Goal: Transaction & Acquisition: Purchase product/service

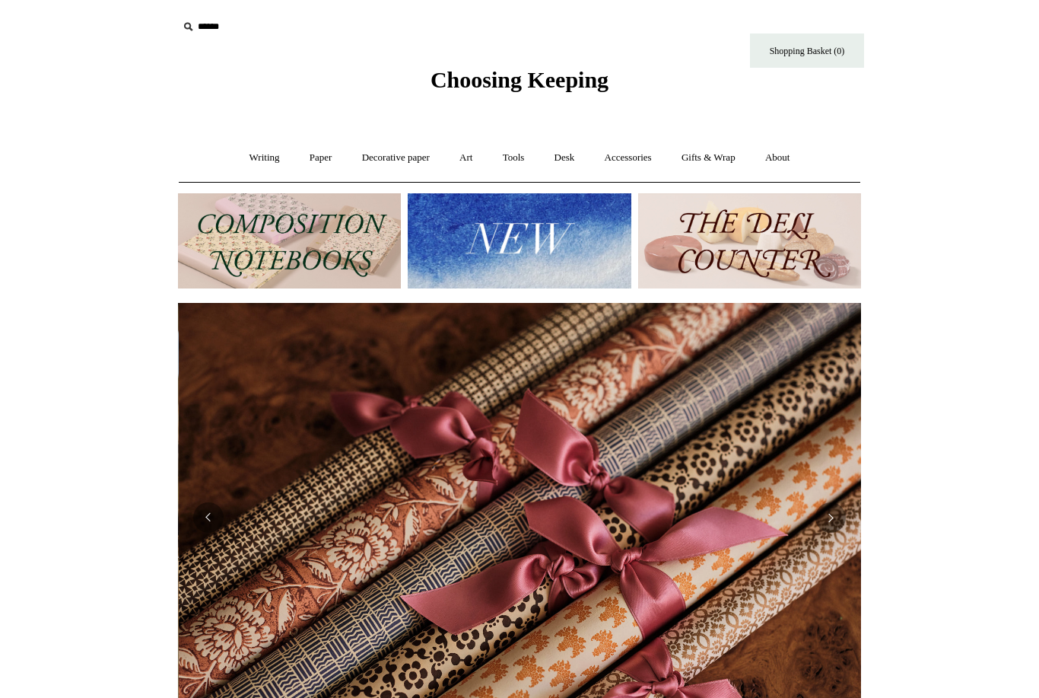
scroll to position [0, 1367]
click at [262, 156] on link "Writing +" at bounding box center [265, 158] width 58 height 40
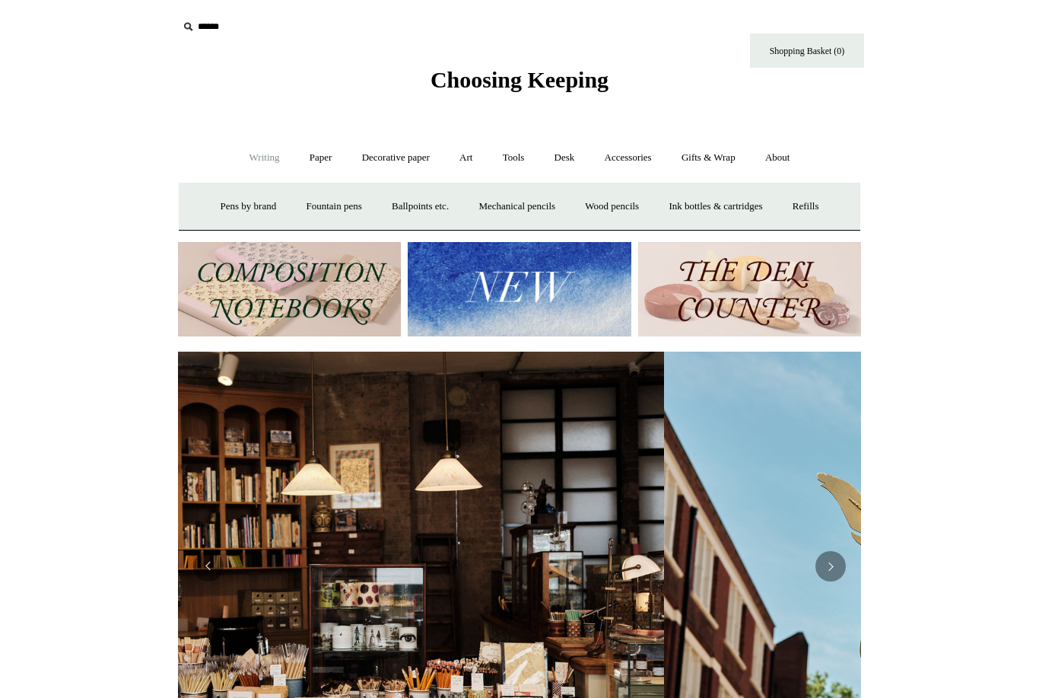
scroll to position [0, 0]
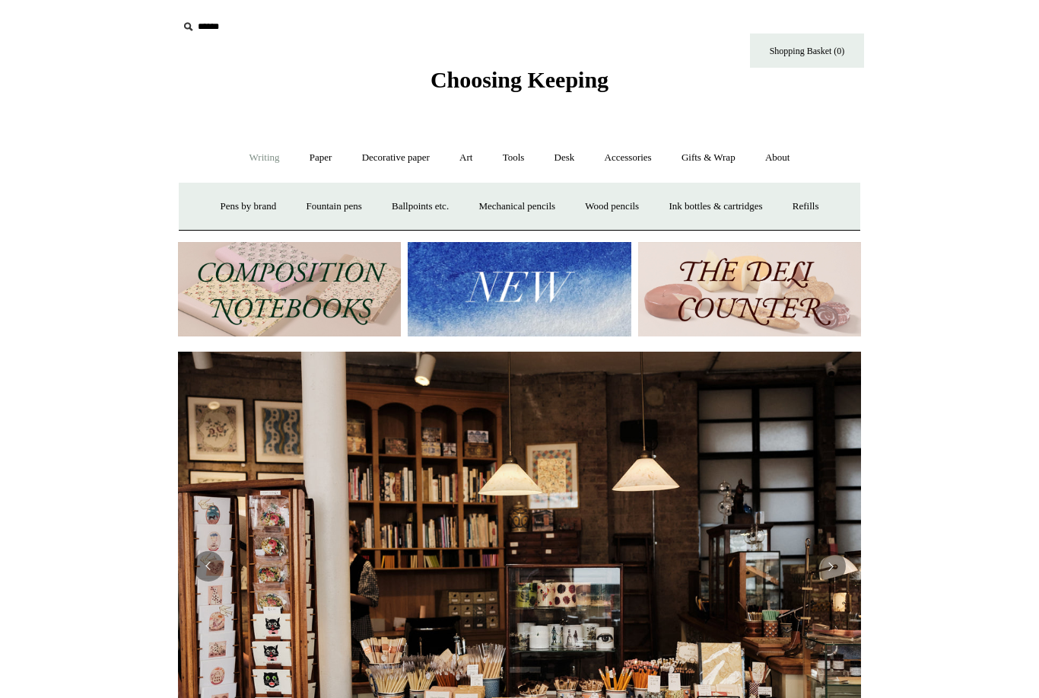
click at [332, 207] on link "Fountain pens +" at bounding box center [333, 206] width 83 height 40
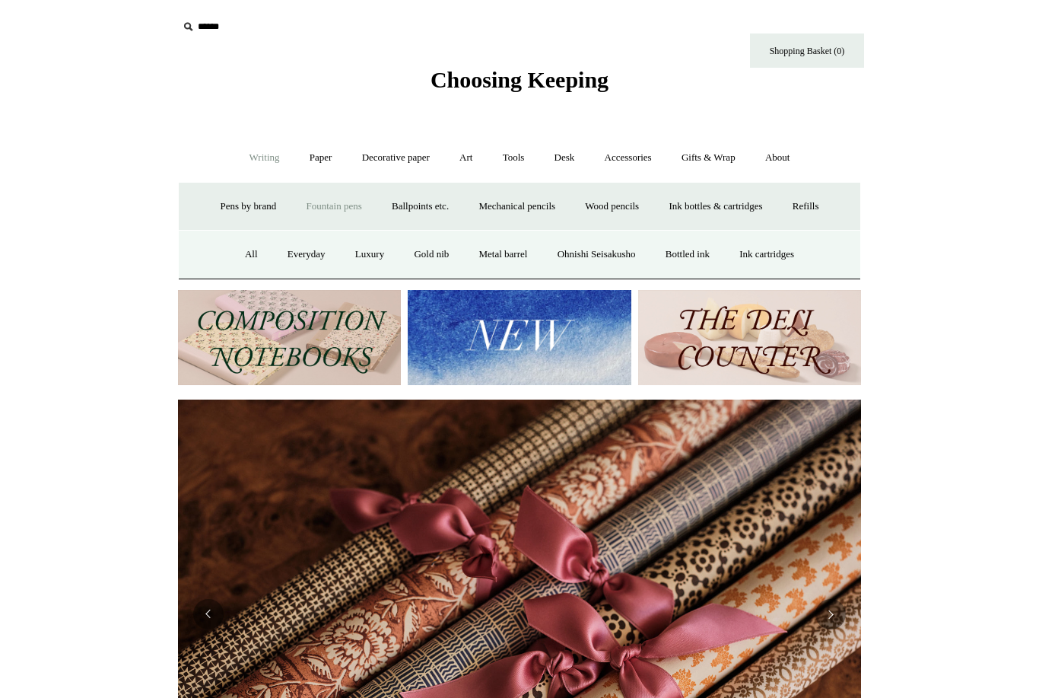
scroll to position [0, 1367]
click at [238, 206] on link "Pens by brand +" at bounding box center [249, 206] width 84 height 40
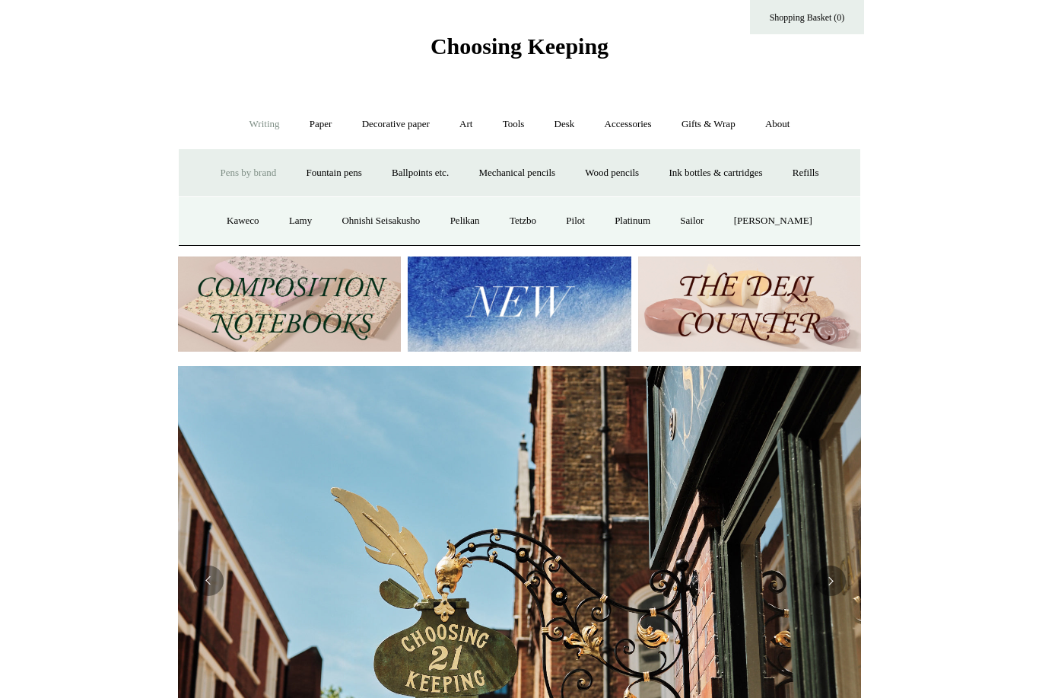
scroll to position [0, 0]
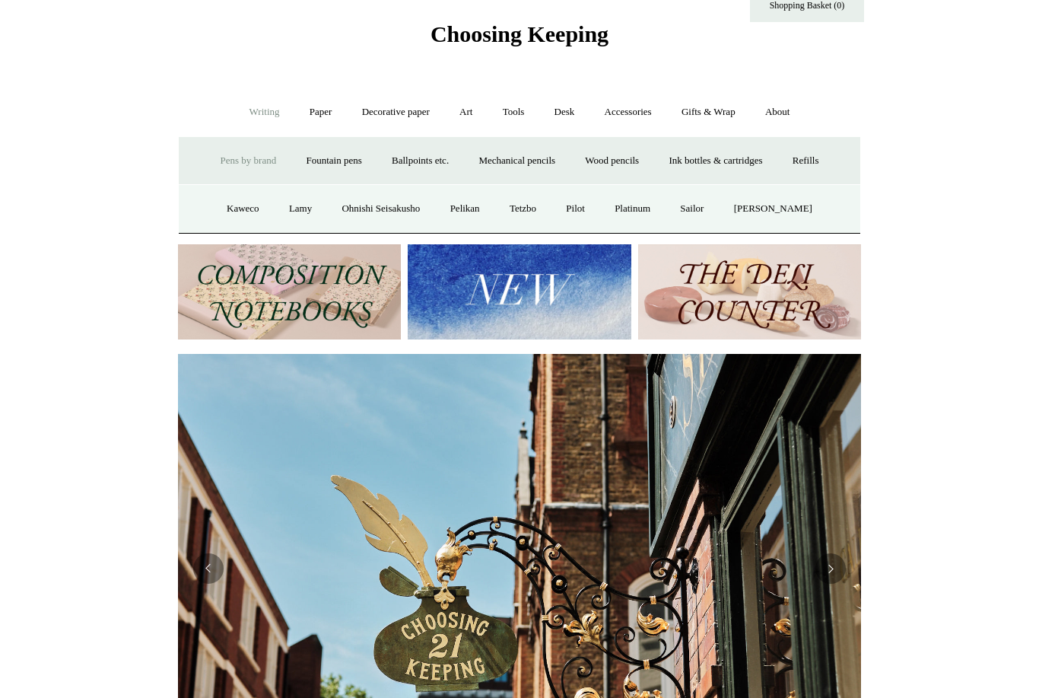
click at [473, 209] on link "Pelikan" at bounding box center [465, 209] width 57 height 40
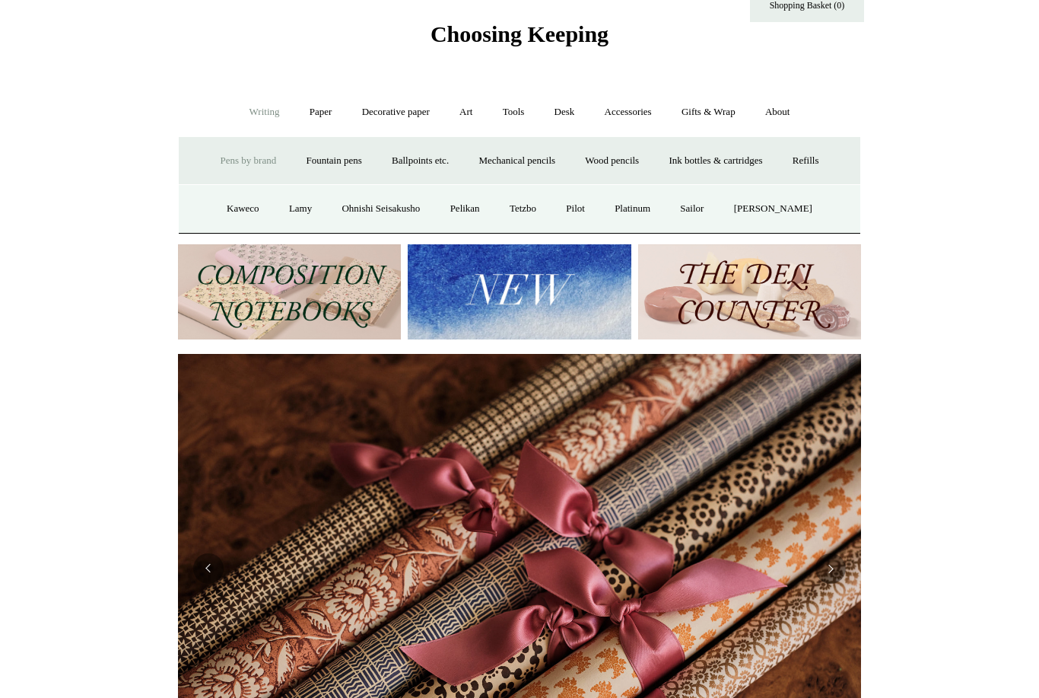
click at [594, 209] on link "Pilot" at bounding box center [575, 209] width 46 height 40
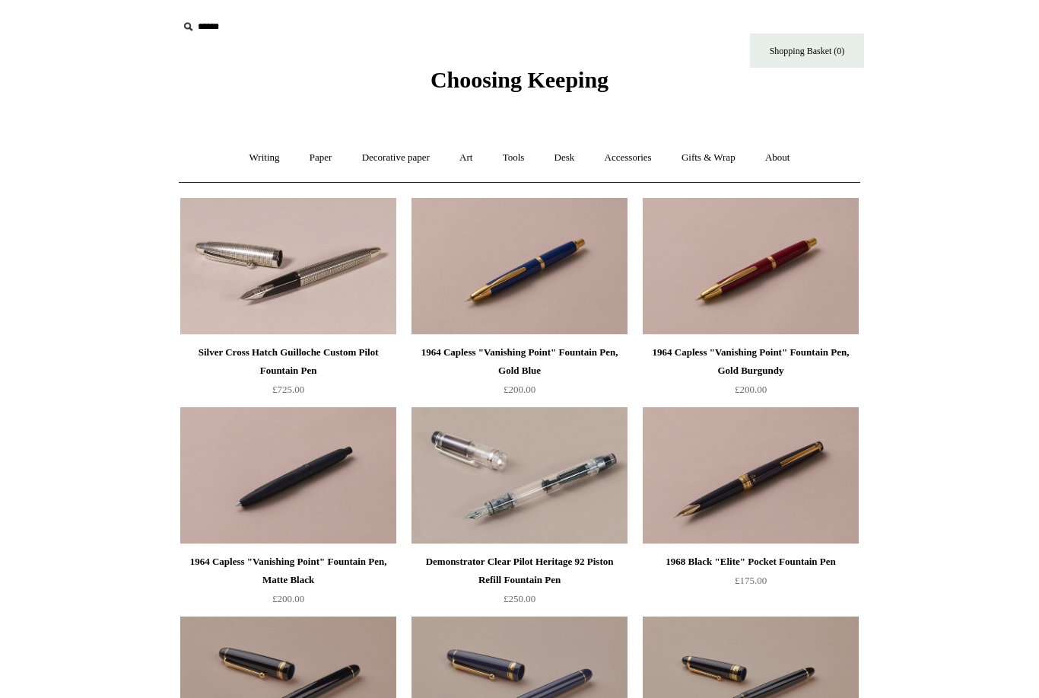
click at [565, 161] on link "Desk +" at bounding box center [565, 158] width 48 height 40
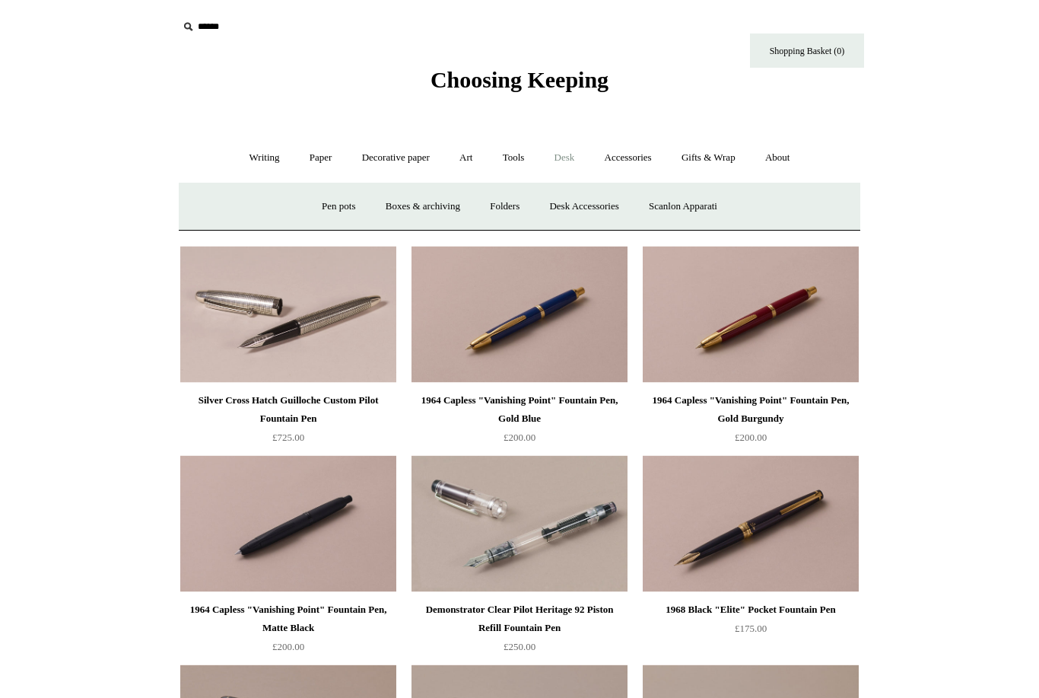
click at [589, 211] on link "Desk Accessories" at bounding box center [584, 206] width 97 height 40
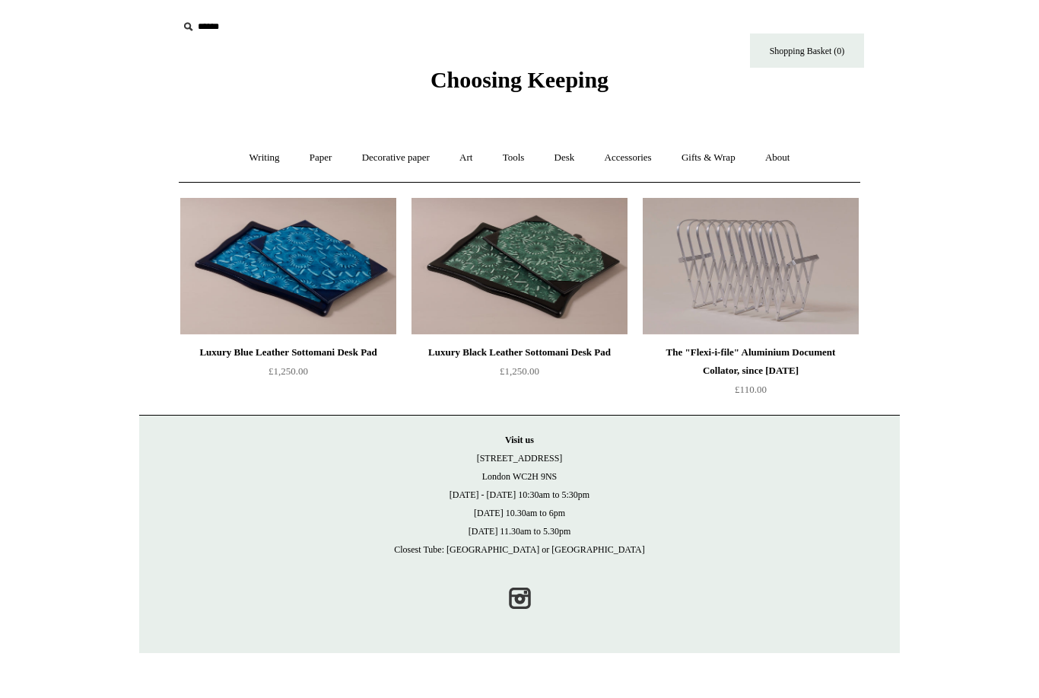
click at [571, 151] on link "Desk +" at bounding box center [565, 158] width 48 height 40
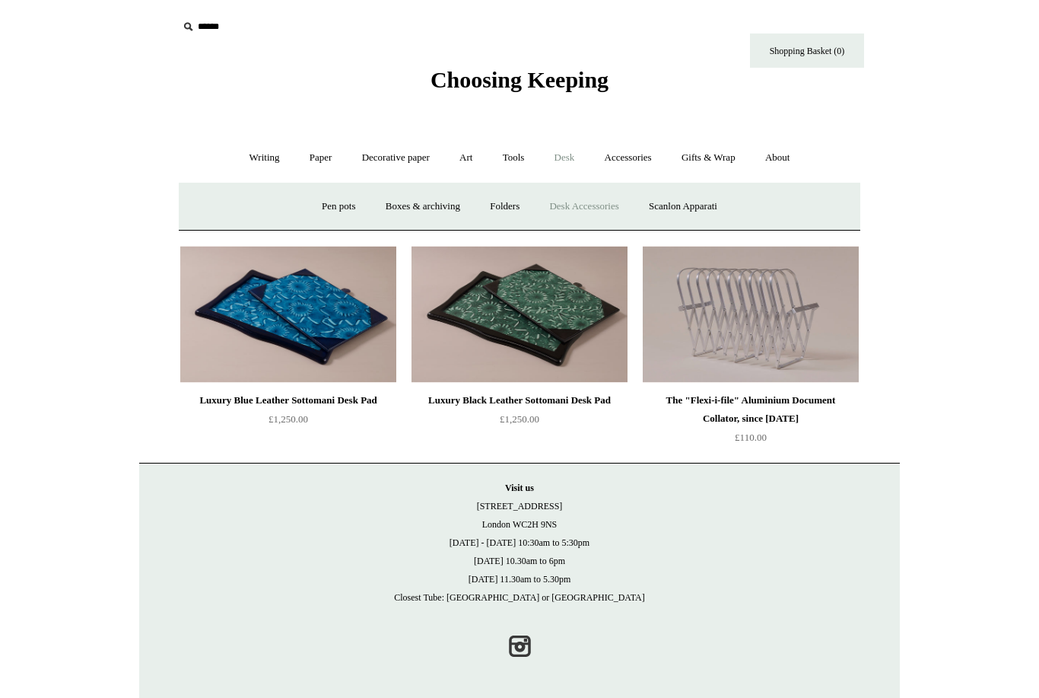
click at [332, 207] on link "Pen pots" at bounding box center [338, 206] width 61 height 40
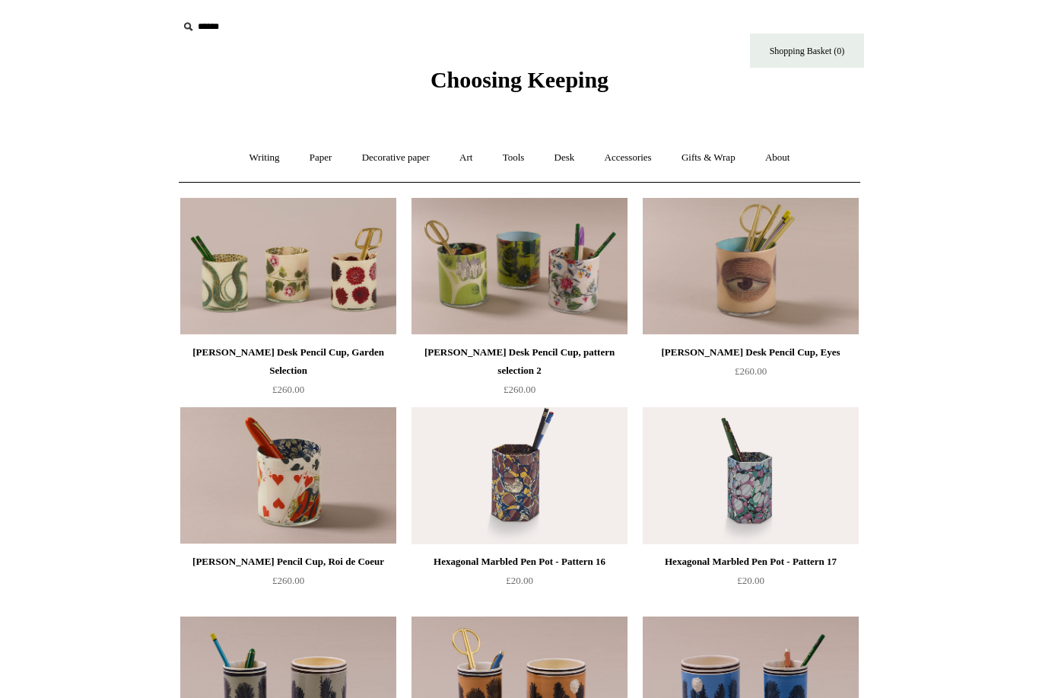
click at [641, 158] on link "Accessories +" at bounding box center [628, 158] width 75 height 40
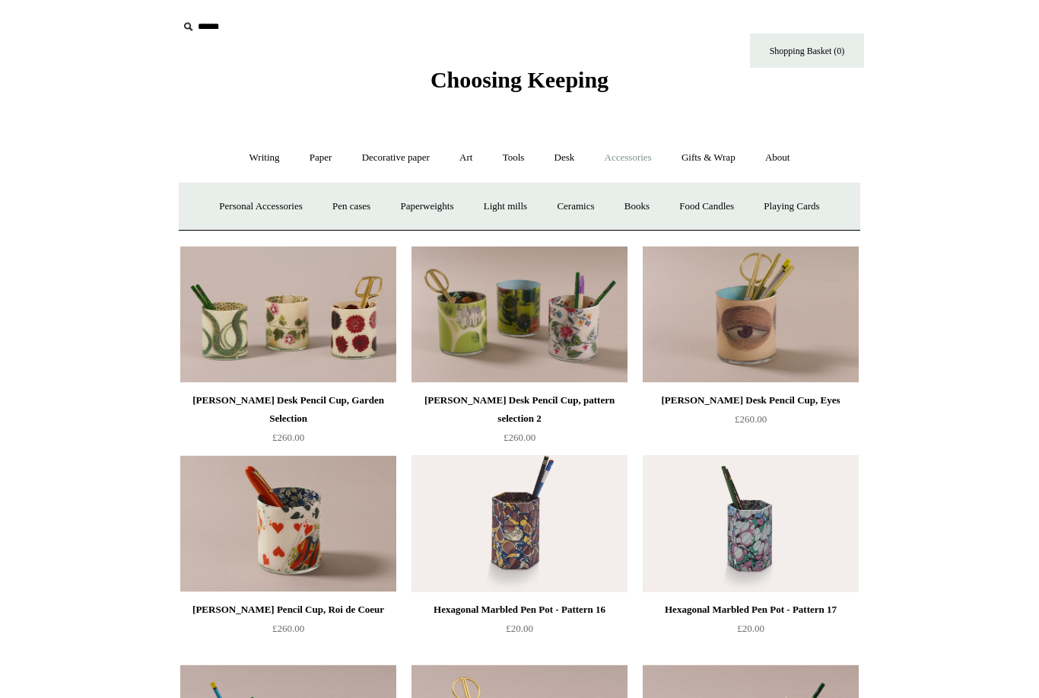
click at [359, 202] on link "Pen cases" at bounding box center [351, 206] width 65 height 40
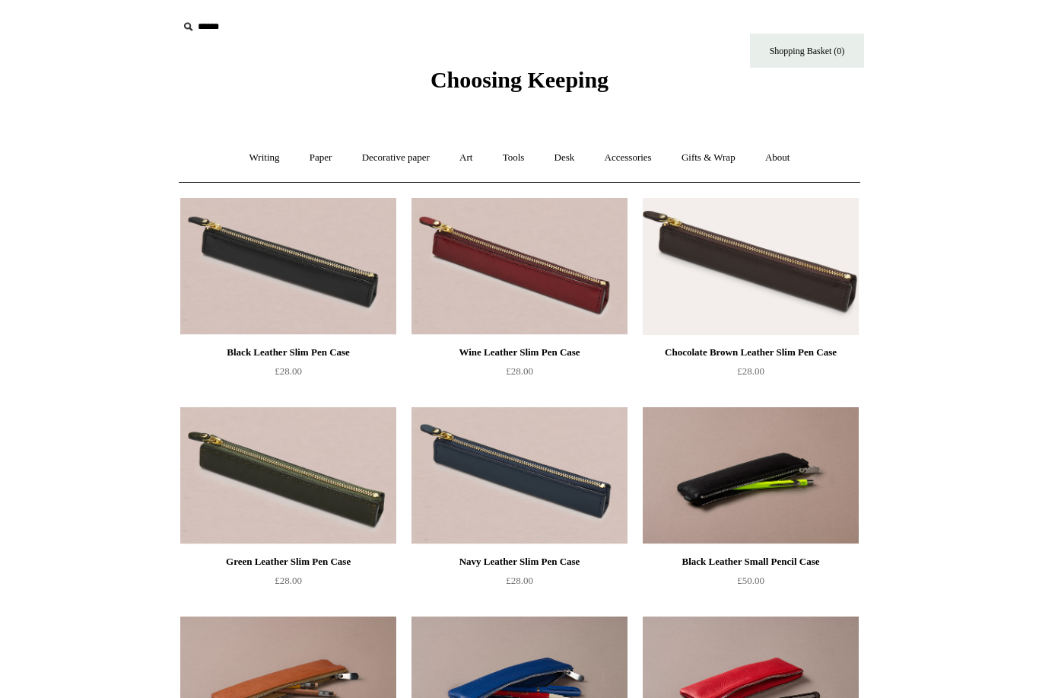
click at [644, 156] on link "Accessories +" at bounding box center [628, 158] width 75 height 40
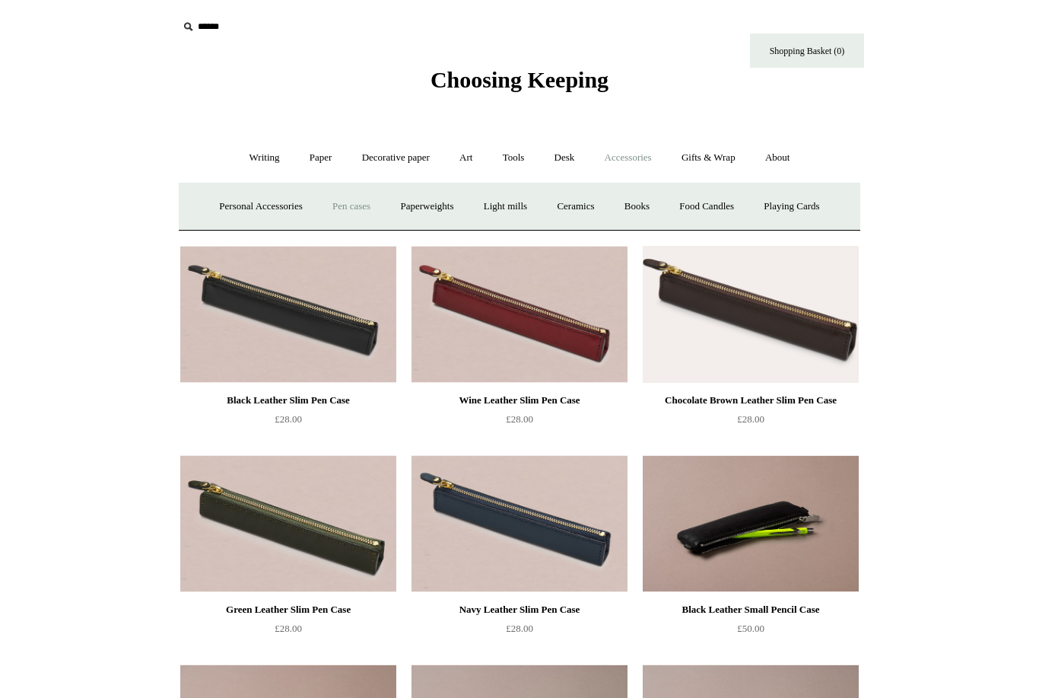
click at [259, 202] on link "Personal Accessories +" at bounding box center [260, 206] width 110 height 40
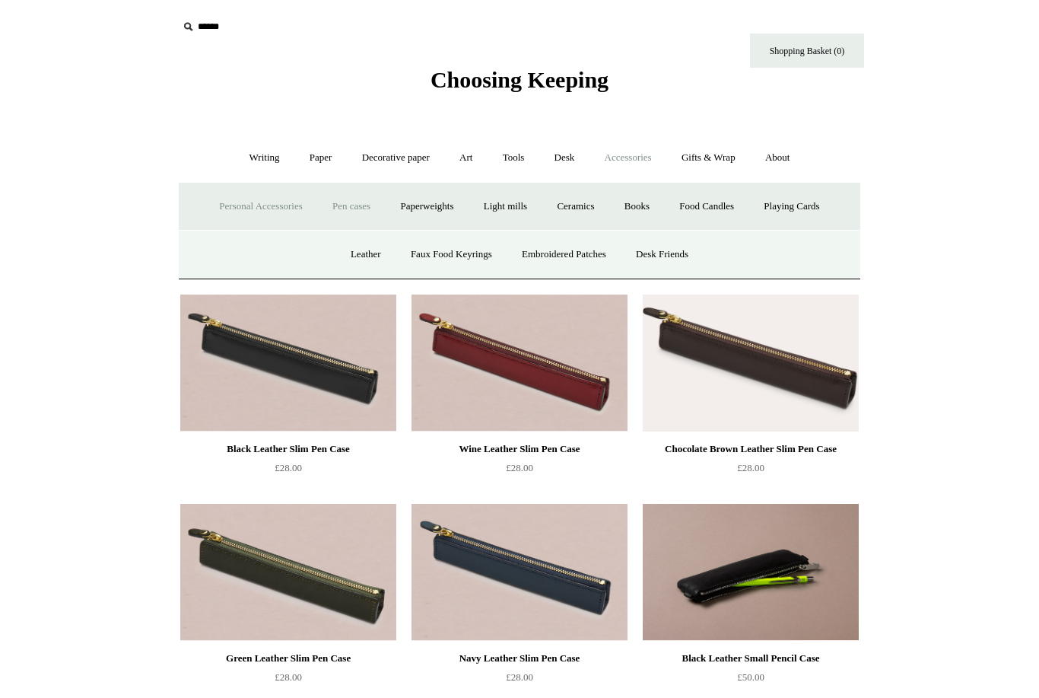
click at [682, 259] on link "Desk Friends" at bounding box center [662, 254] width 80 height 40
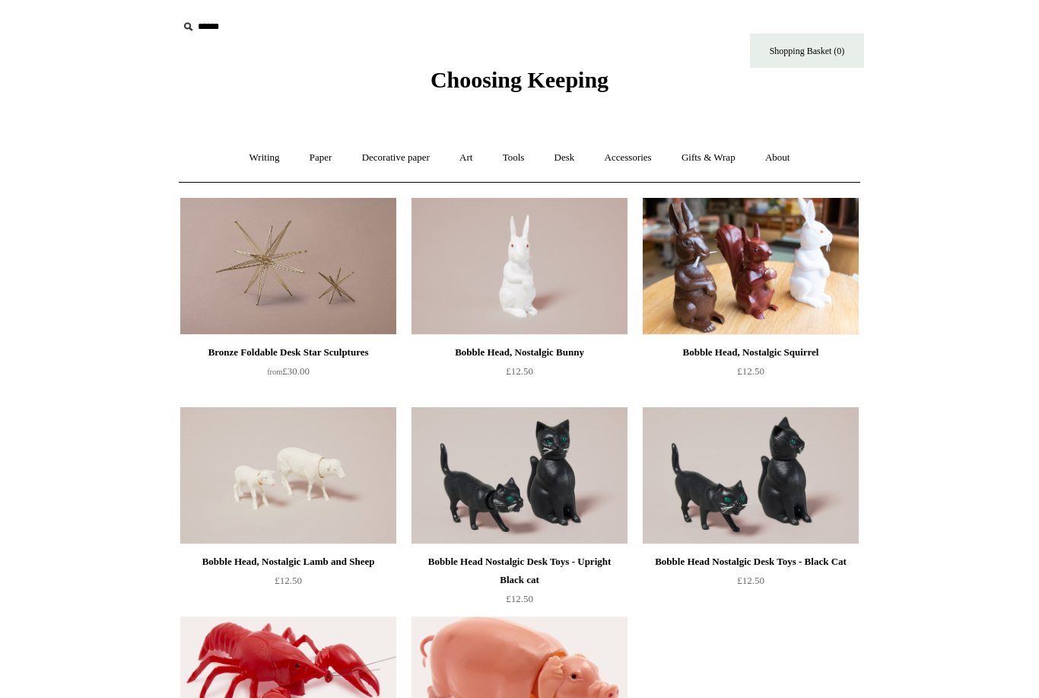
click at [263, 156] on link "Writing +" at bounding box center [265, 158] width 58 height 40
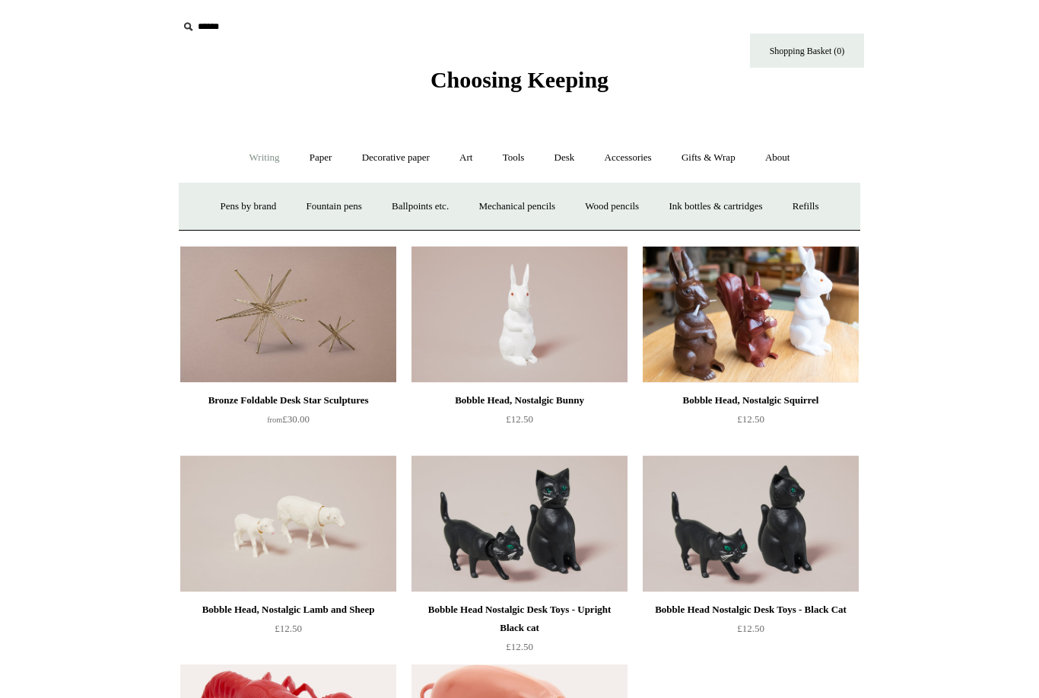
click at [734, 200] on link "Ink bottles & cartridges +" at bounding box center [715, 206] width 121 height 40
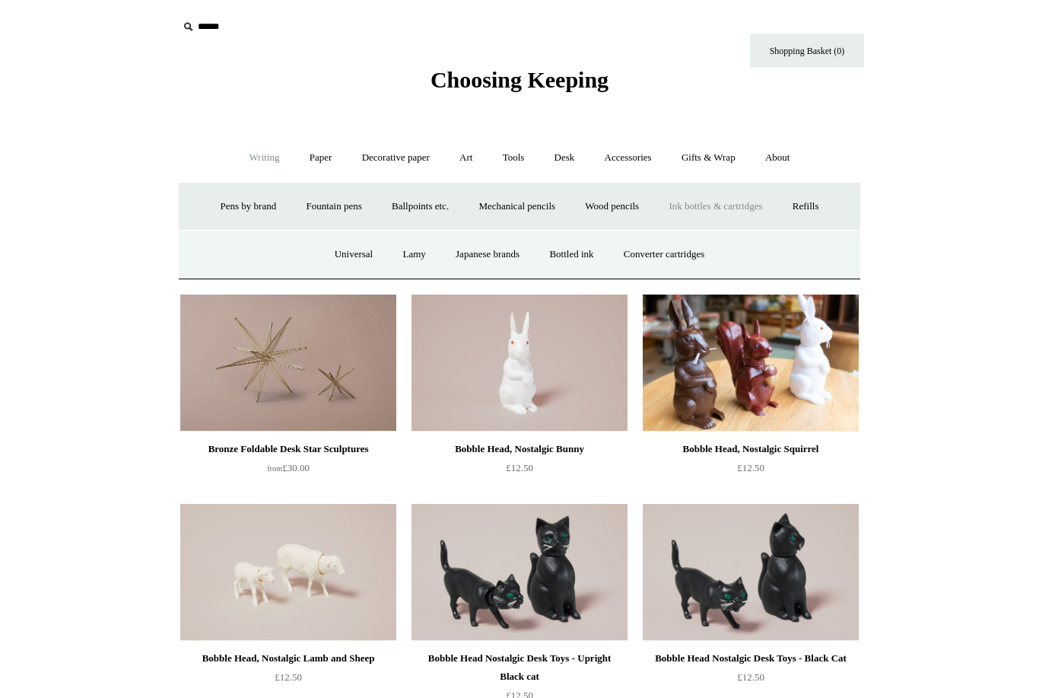
click at [578, 258] on link "Bottled ink" at bounding box center [572, 254] width 72 height 40
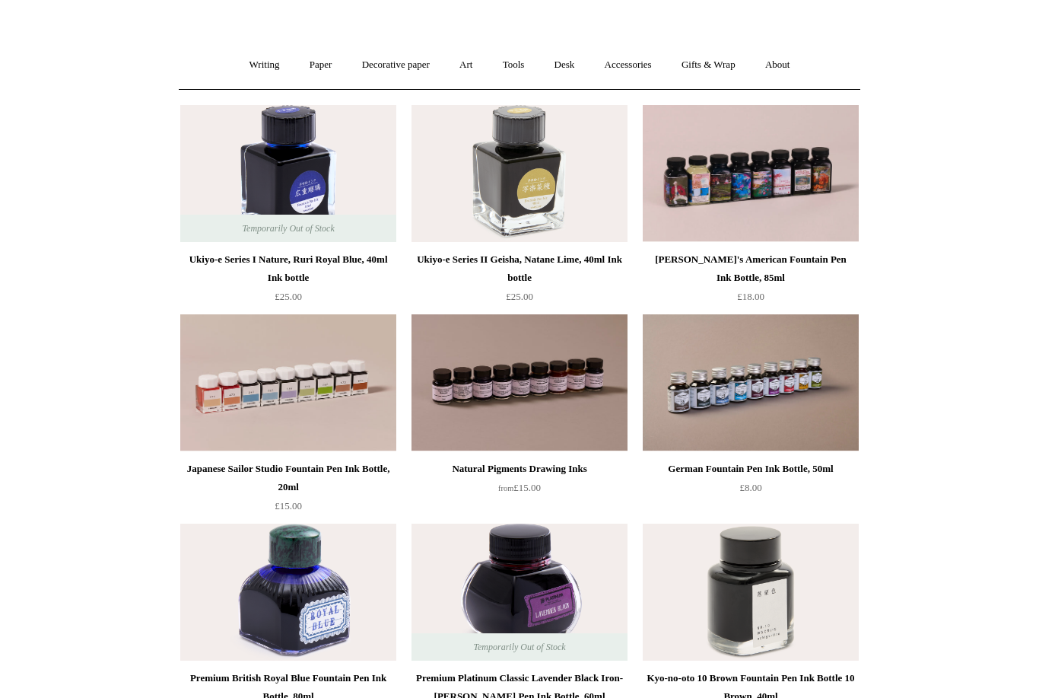
scroll to position [93, 0]
click at [761, 408] on img at bounding box center [751, 382] width 216 height 137
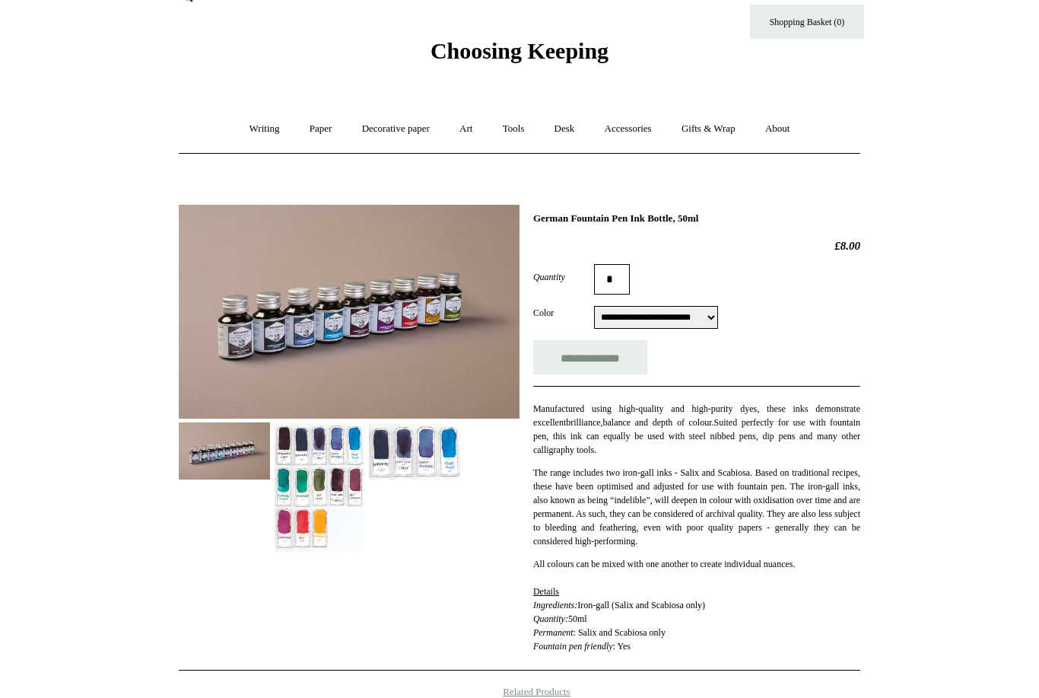
scroll to position [24, 0]
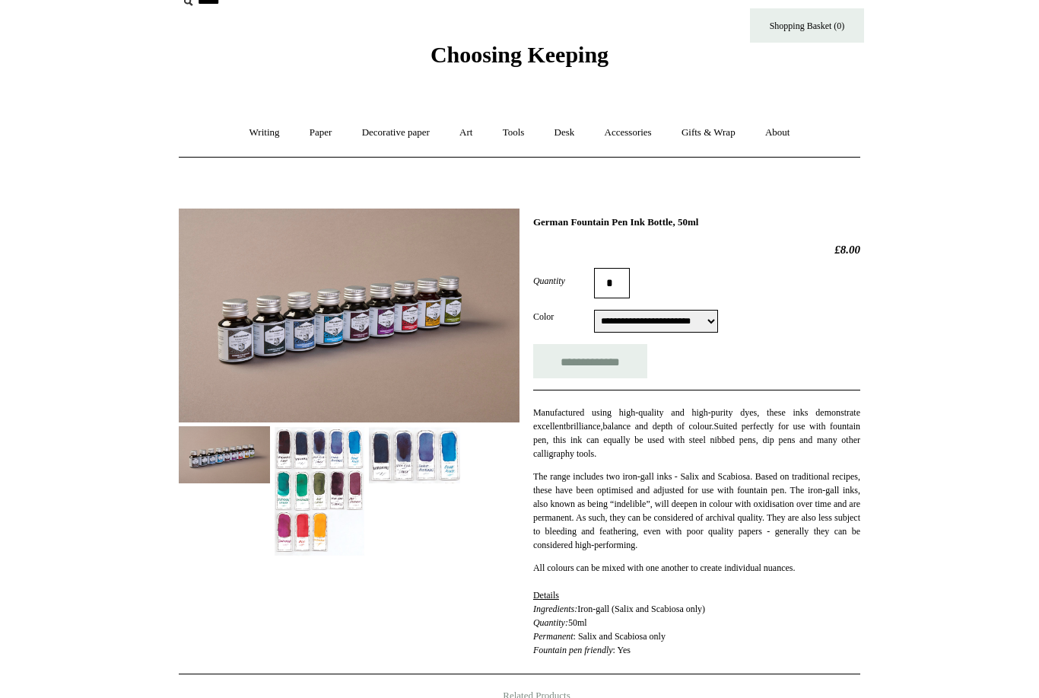
click at [363, 472] on img at bounding box center [319, 492] width 91 height 130
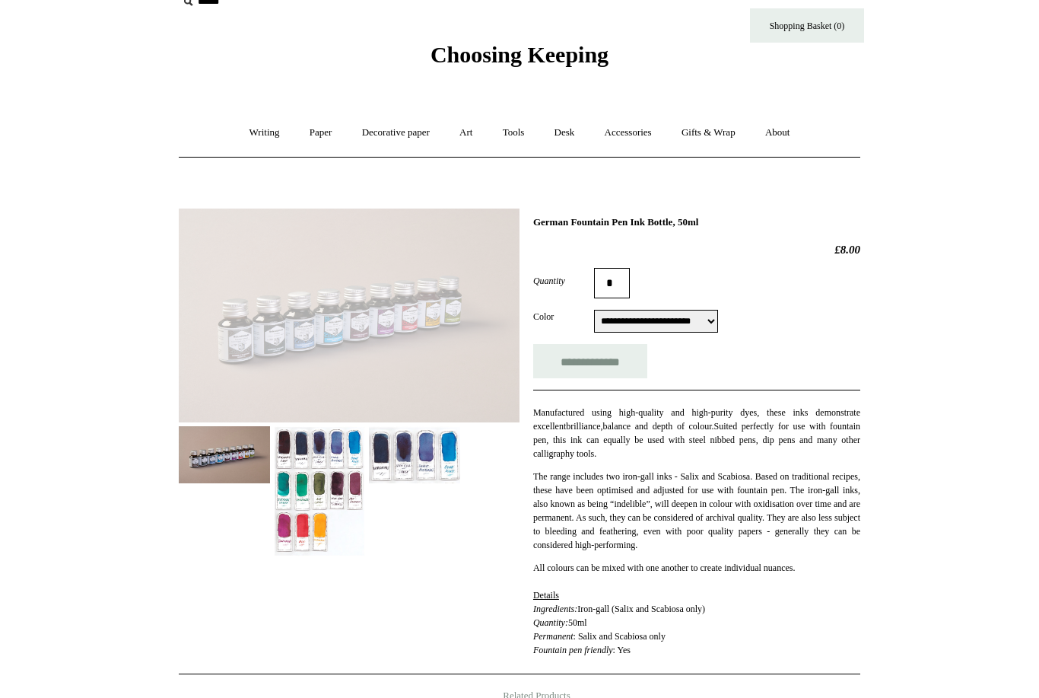
scroll to position [25, 0]
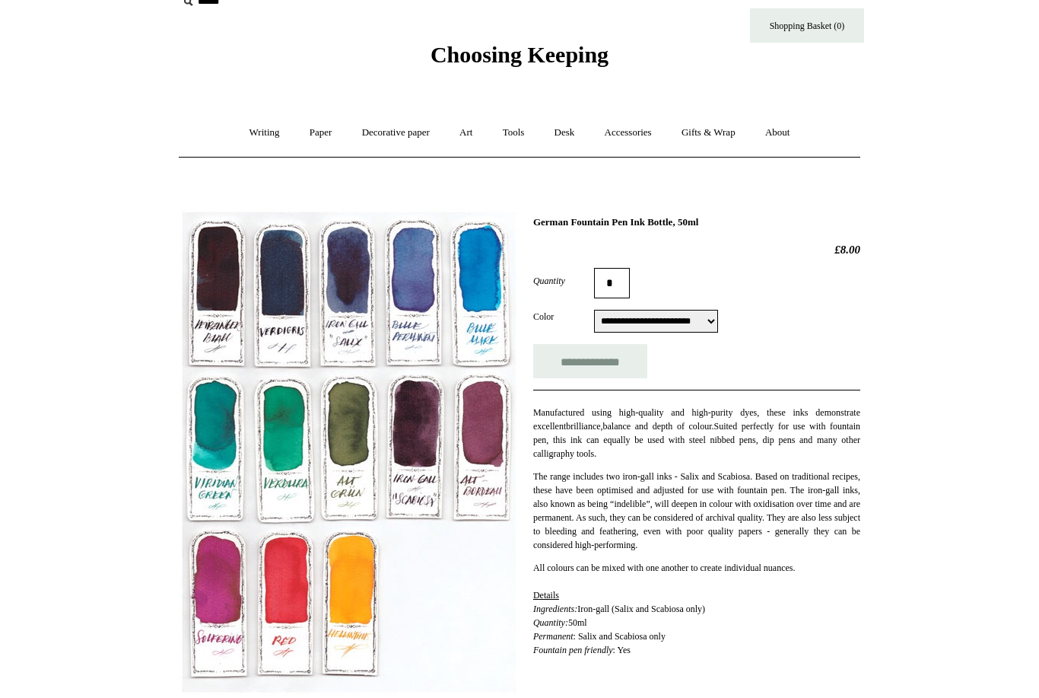
click at [330, 379] on img at bounding box center [349, 451] width 341 height 487
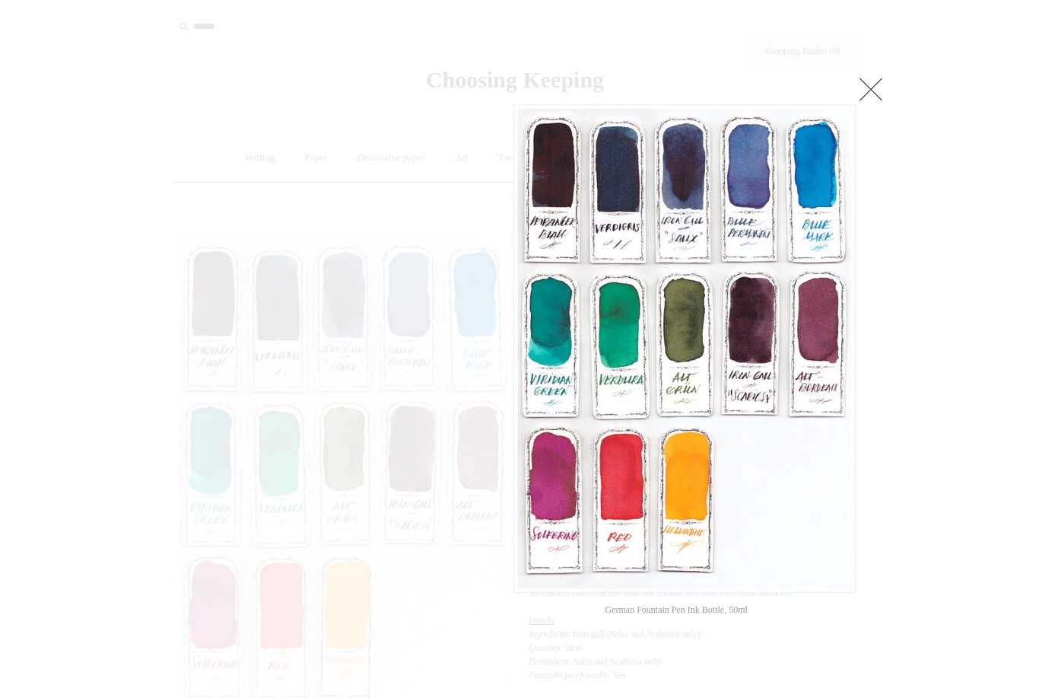
scroll to position [0, 0]
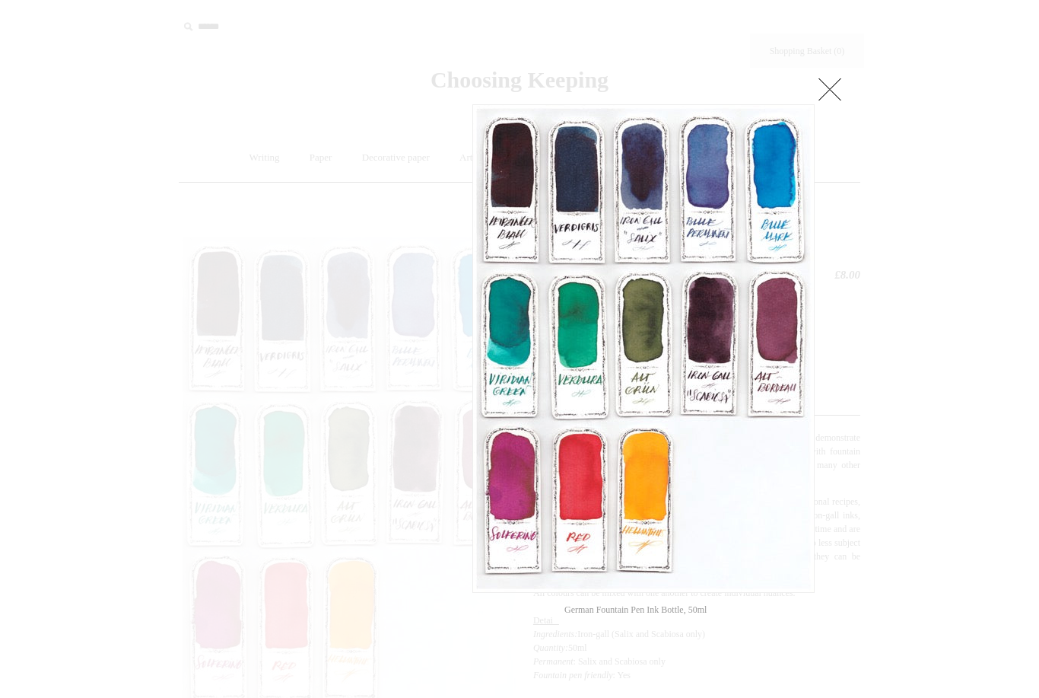
click at [839, 89] on link at bounding box center [830, 89] width 30 height 30
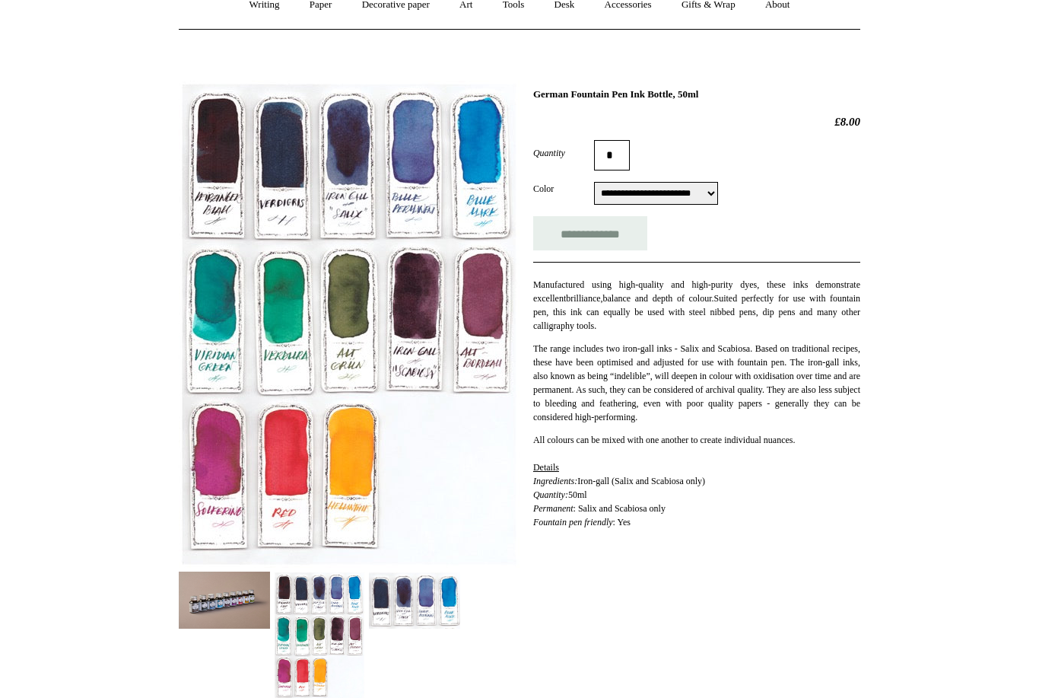
scroll to position [126, 0]
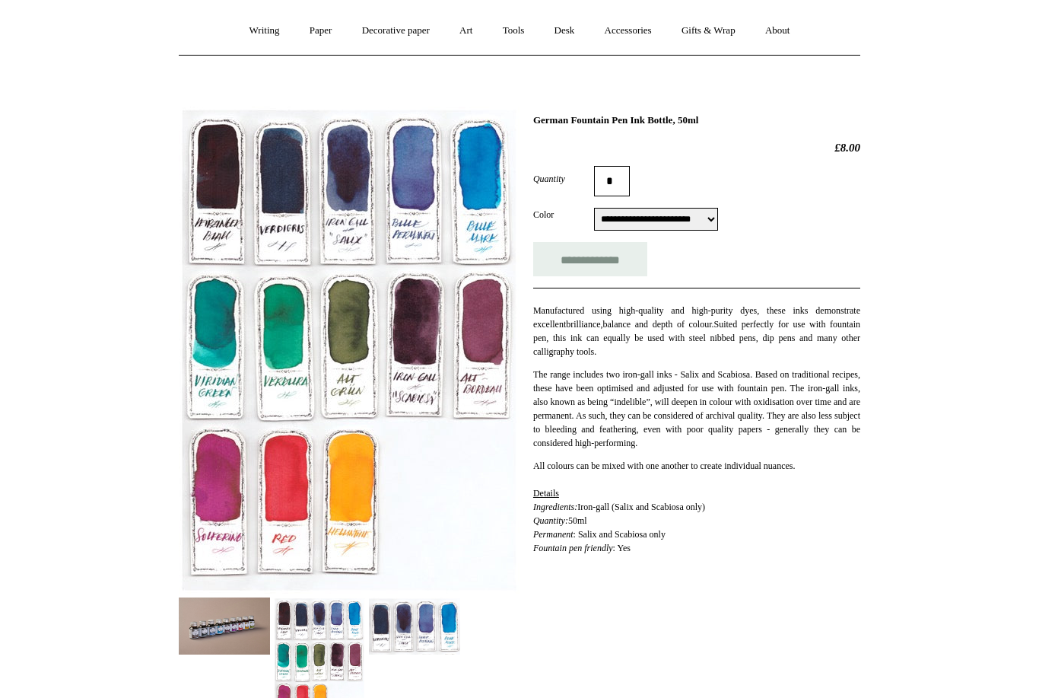
click at [243, 614] on img at bounding box center [224, 626] width 91 height 57
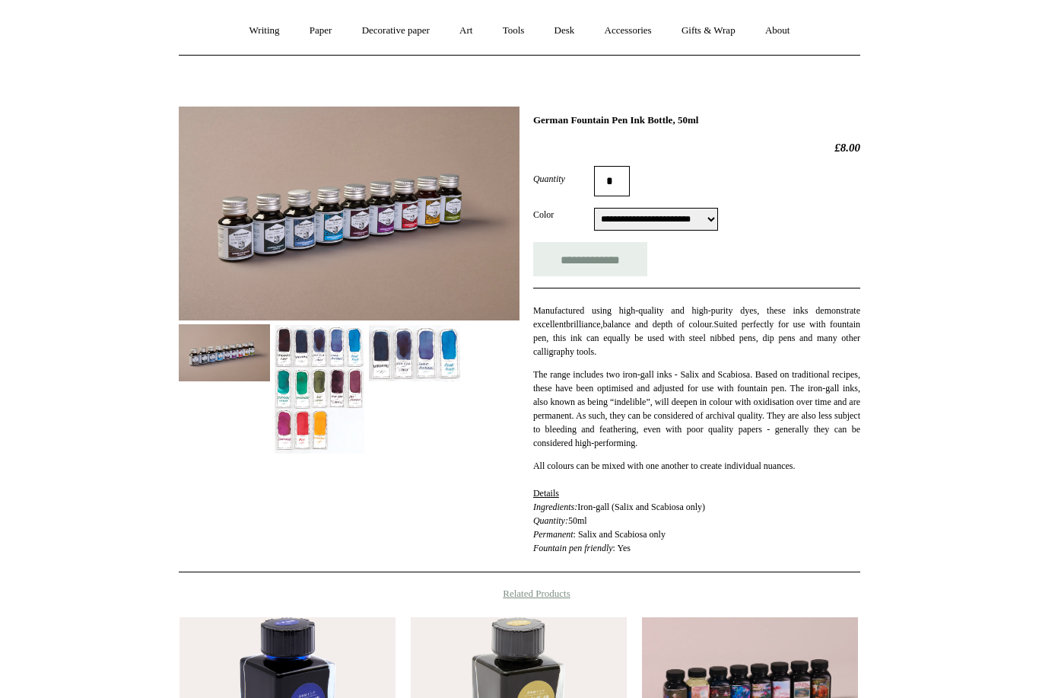
click at [215, 371] on img at bounding box center [224, 352] width 91 height 57
click at [218, 365] on img at bounding box center [224, 352] width 91 height 57
click at [296, 269] on img at bounding box center [349, 214] width 341 height 214
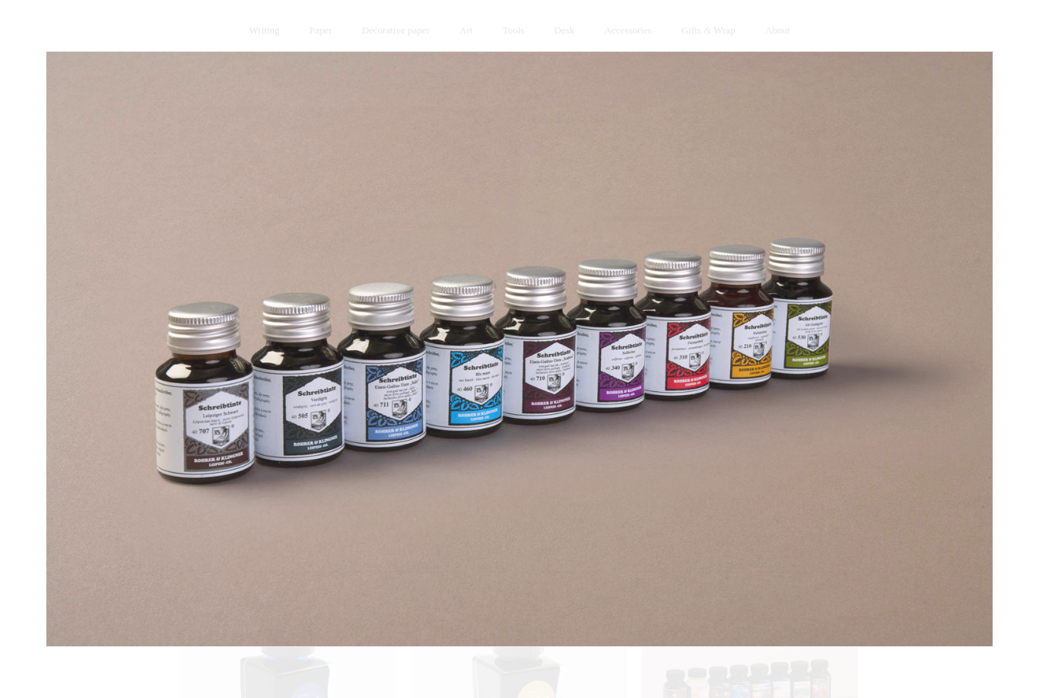
click at [0, 0] on link at bounding box center [0, 0] width 0 height 0
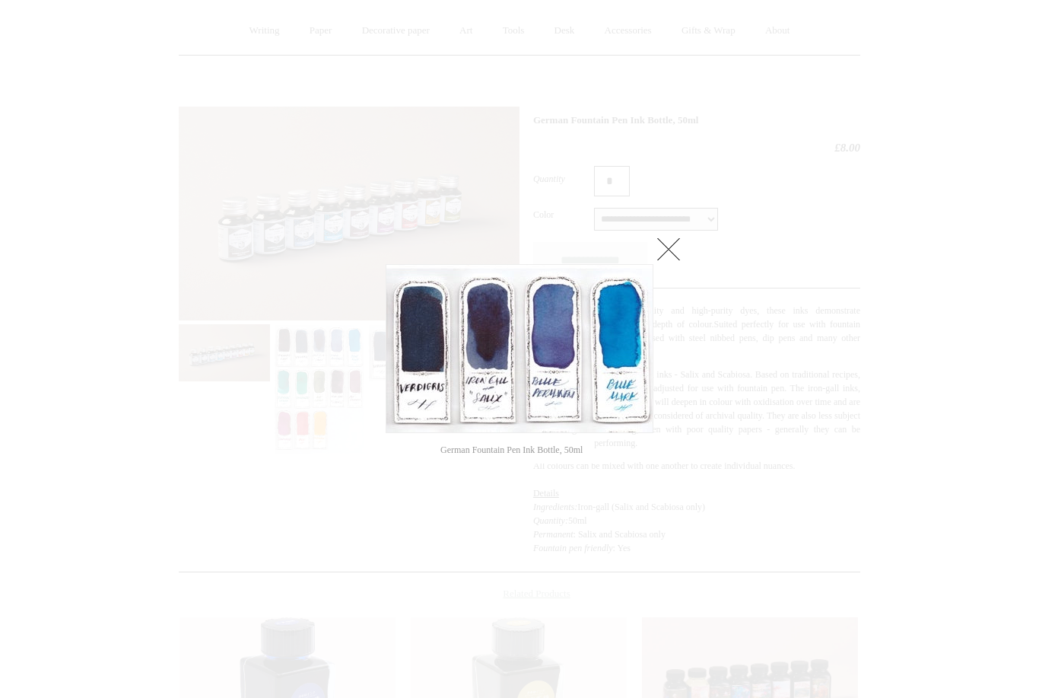
click at [670, 250] on link at bounding box center [669, 249] width 30 height 30
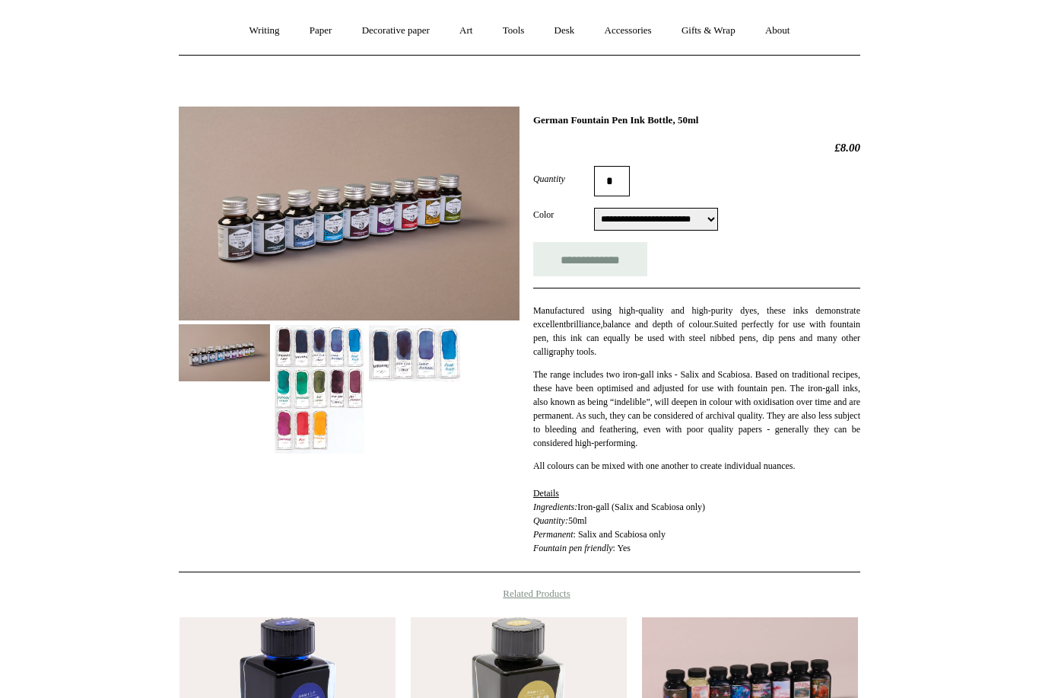
click at [299, 263] on img at bounding box center [349, 214] width 341 height 214
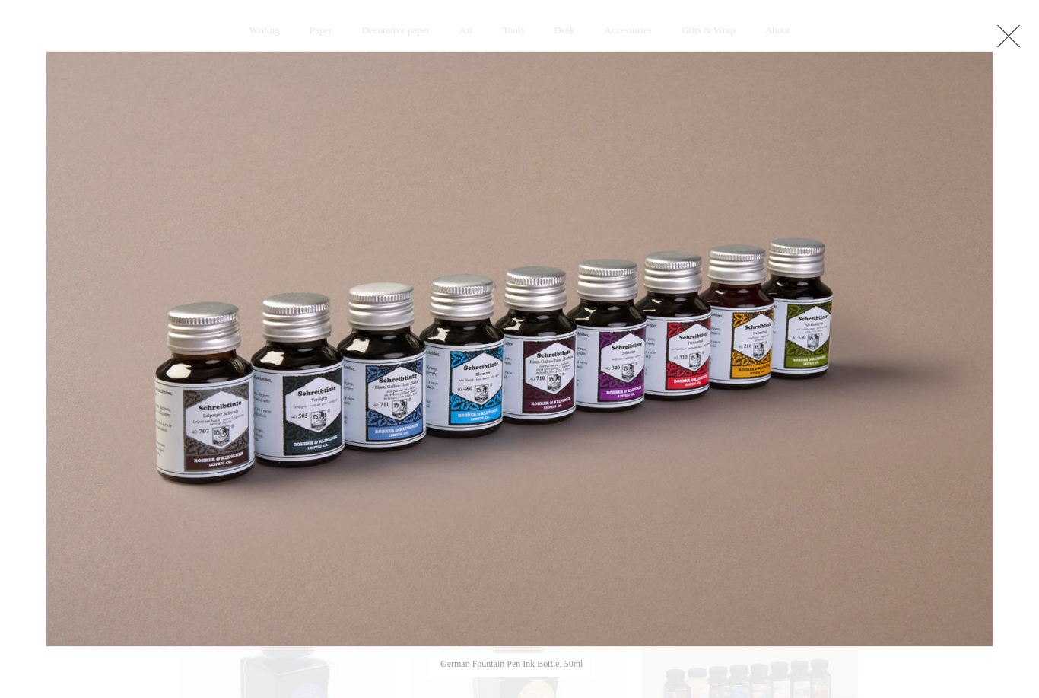
click at [1009, 46] on link at bounding box center [1009, 36] width 30 height 30
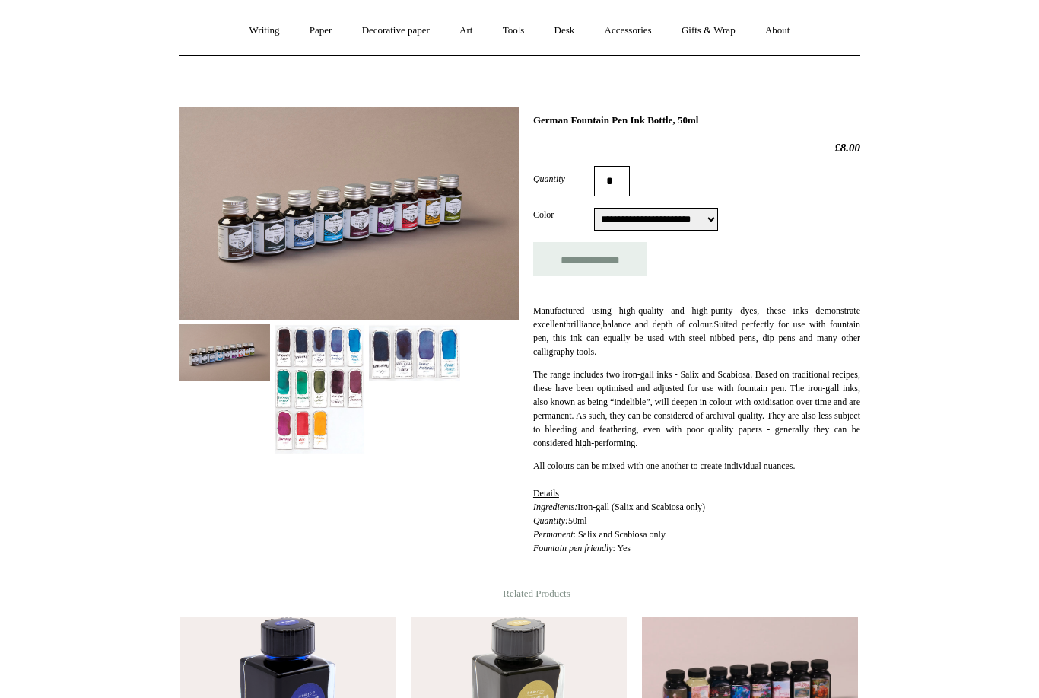
click at [423, 358] on img at bounding box center [414, 352] width 91 height 57
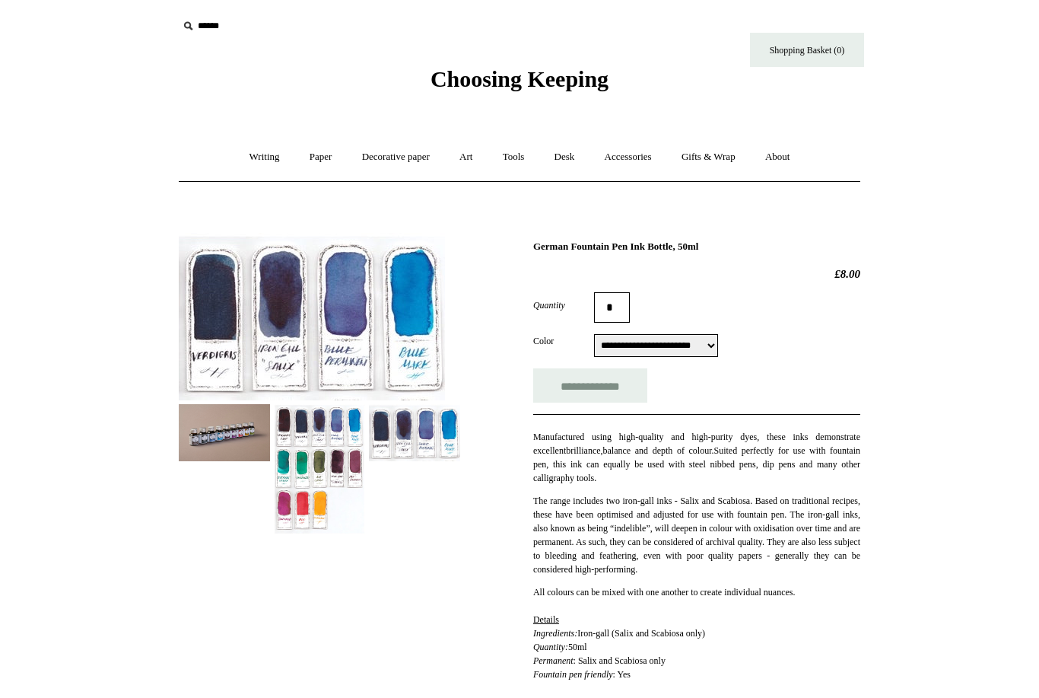
scroll to position [0, 0]
